Goal: Task Accomplishment & Management: Use online tool/utility

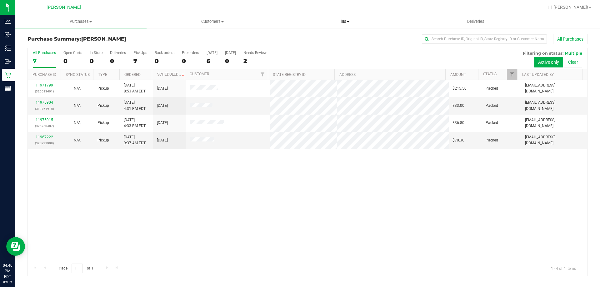
click at [340, 19] on span "Tills" at bounding box center [344, 22] width 131 height 6
click at [338, 36] on li "Manage tills" at bounding box center [344, 38] width 132 height 8
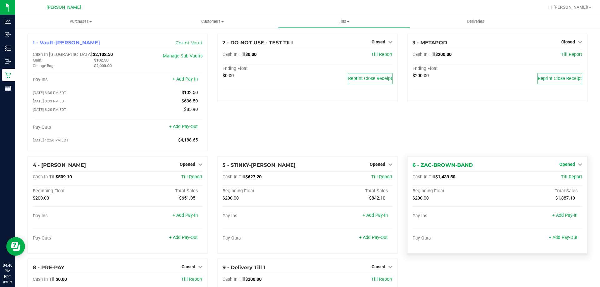
click at [566, 165] on span "Opened" at bounding box center [568, 164] width 16 height 5
click at [566, 178] on link "Close Till" at bounding box center [568, 177] width 17 height 5
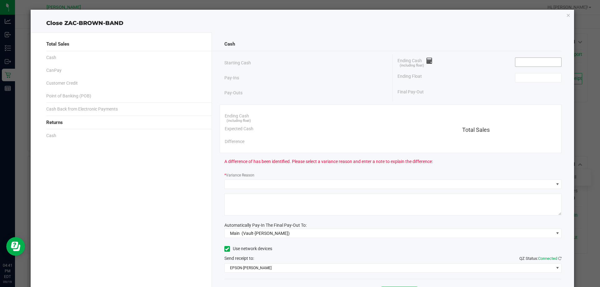
click at [532, 58] on input at bounding box center [538, 62] width 46 height 9
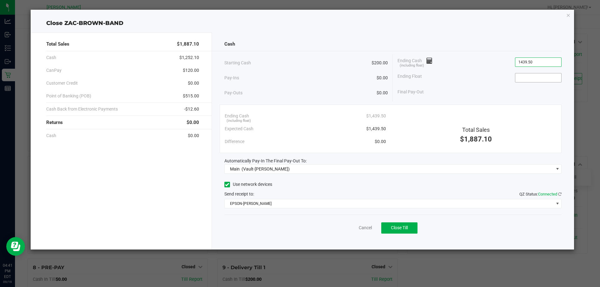
type input "$1,439.50"
click at [521, 76] on input at bounding box center [538, 77] width 46 height 9
type input "$200.00"
click at [470, 63] on div "Ending Cash (including float) $1,439.50" at bounding box center [480, 62] width 164 height 16
click at [399, 230] on span "Close Till" at bounding box center [399, 227] width 17 height 5
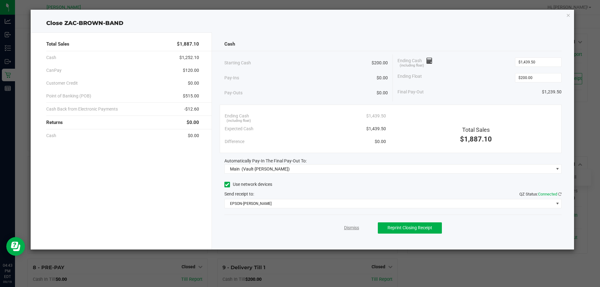
click at [347, 227] on link "Dismiss" at bounding box center [351, 228] width 15 height 7
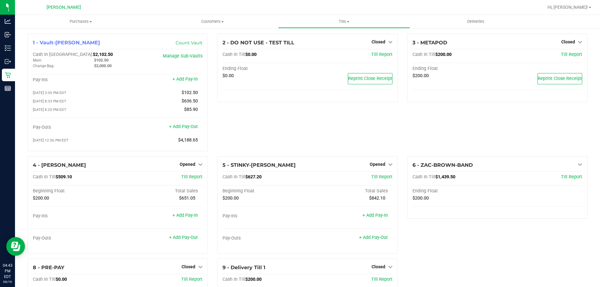
click at [7, 75] on icon at bounding box center [8, 75] width 6 height 6
